Goal: Task Accomplishment & Management: Manage account settings

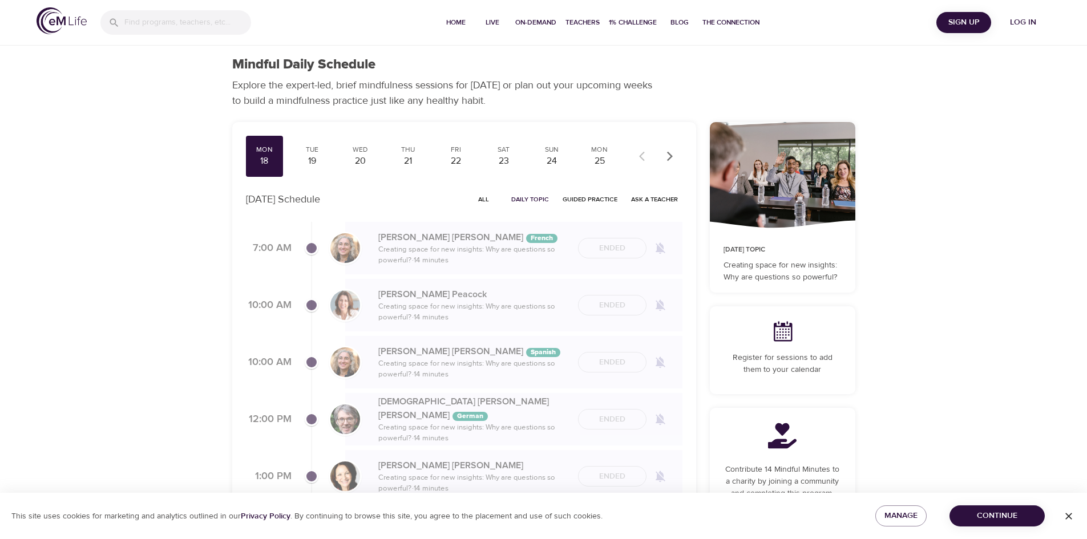
click at [1024, 21] on span "Log in" at bounding box center [1023, 22] width 46 height 14
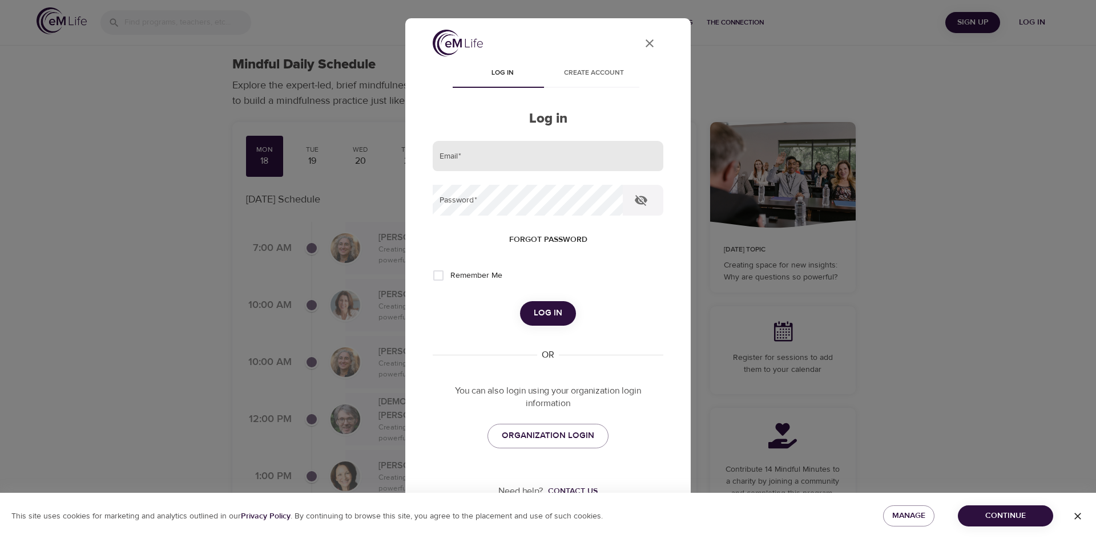
click at [562, 152] on input "email" at bounding box center [548, 156] width 231 height 31
type input "leslie.schneider@cognizant.com"
click at [520, 301] on button "Log in" at bounding box center [548, 313] width 56 height 24
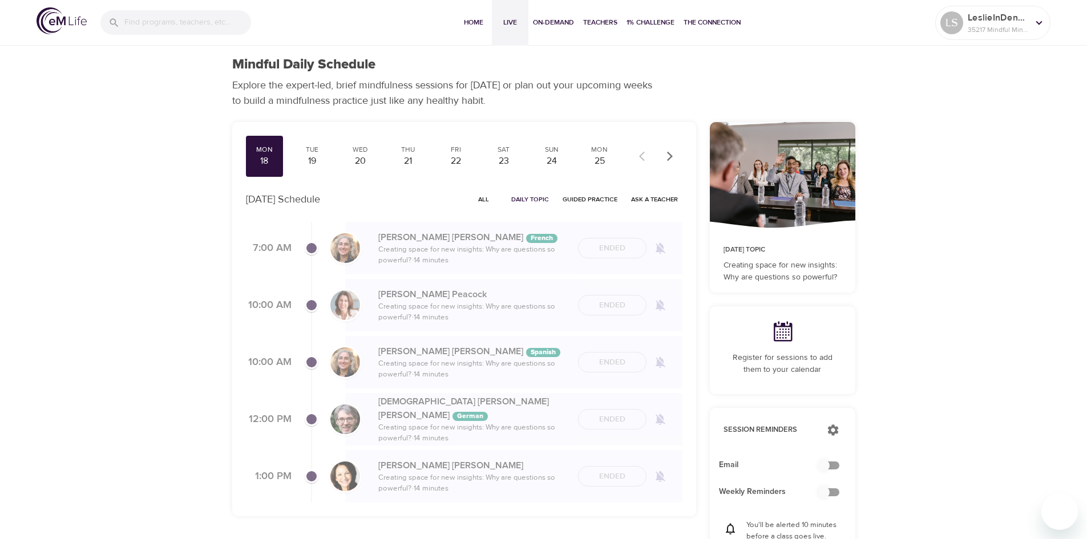
checkbox input "true"
click at [474, 22] on span "Home" at bounding box center [473, 23] width 27 height 12
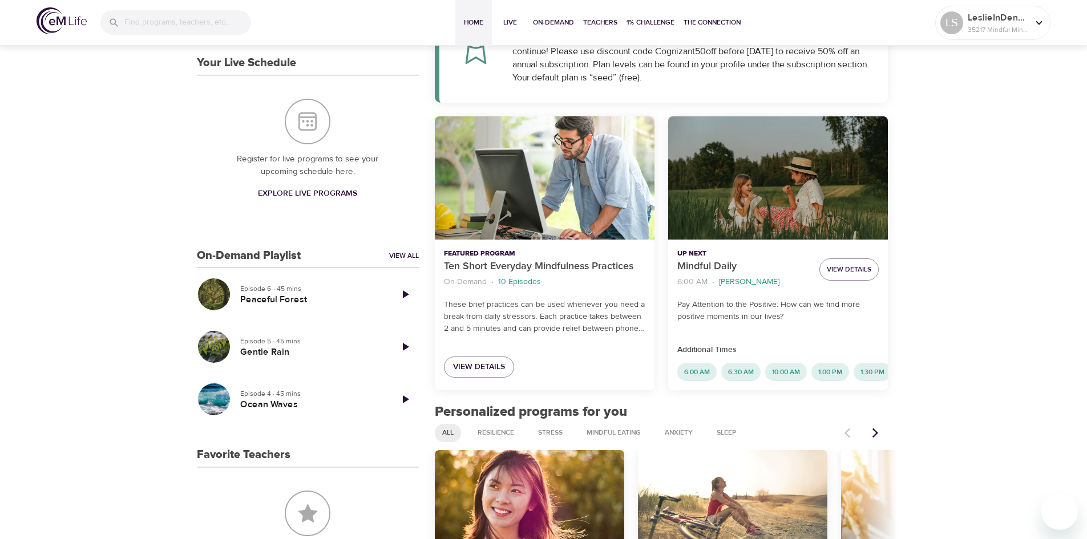
scroll to position [245, 0]
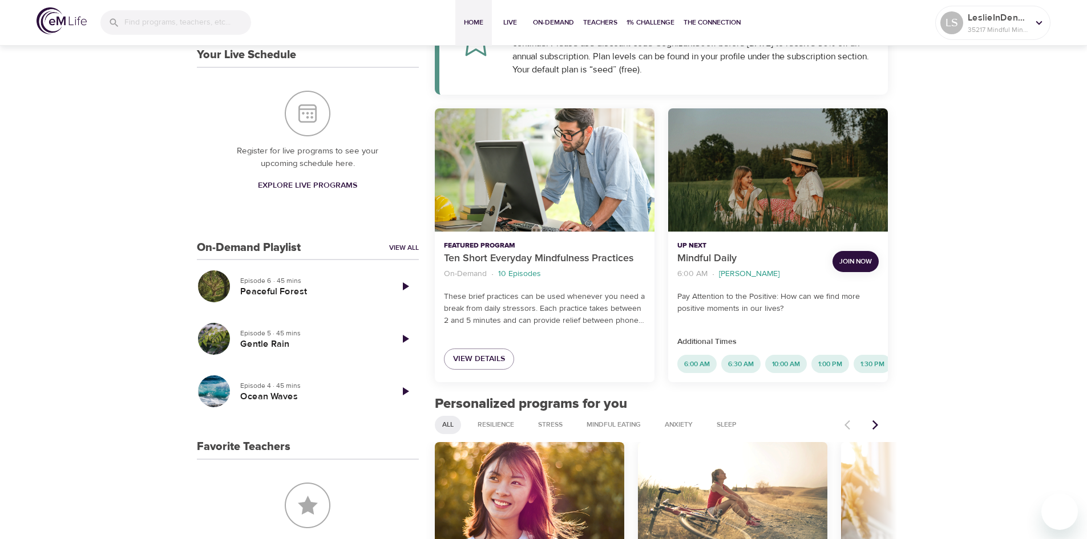
click at [865, 262] on span "Join Now" at bounding box center [855, 262] width 33 height 12
